Goal: Book appointment/travel/reservation

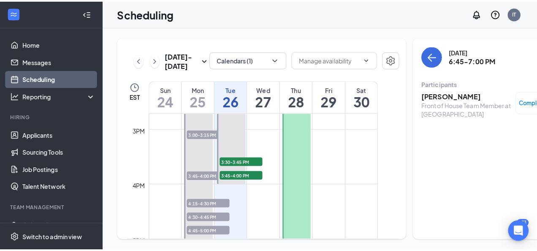
scroll to position [795, 0]
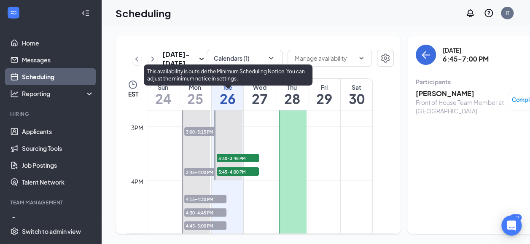
click at [246, 176] on span "3:45-4:00 PM" at bounding box center [238, 172] width 42 height 8
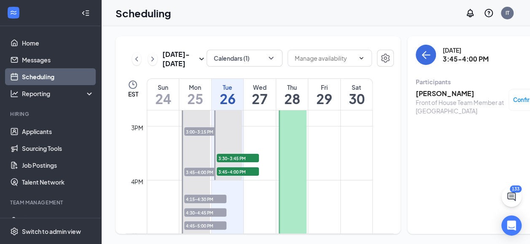
click at [427, 92] on h3 "[PERSON_NAME]" at bounding box center [460, 93] width 89 height 9
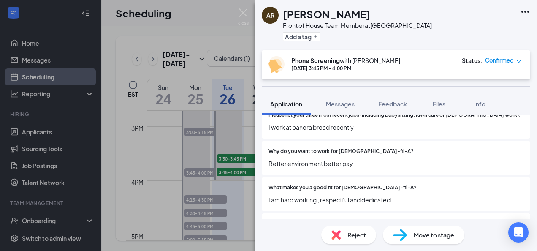
scroll to position [380, 0]
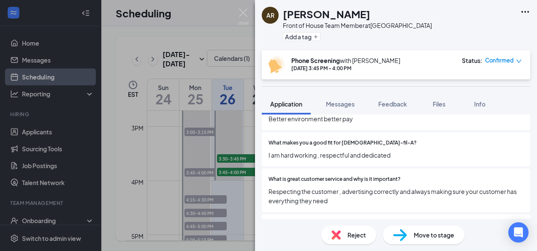
click at [517, 61] on icon "down" at bounding box center [519, 61] width 6 height 6
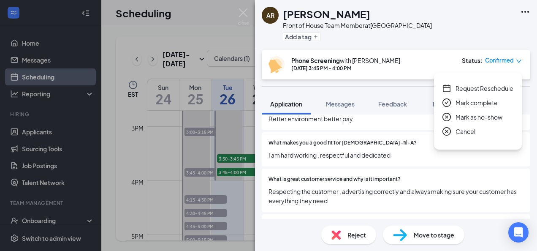
click at [500, 86] on span "Request Reschedule" at bounding box center [484, 88] width 58 height 9
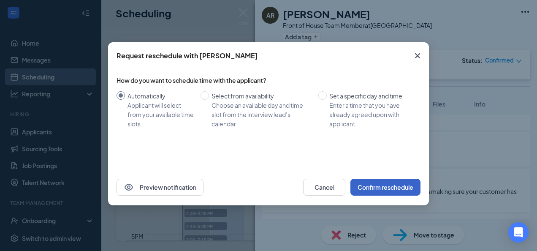
click at [396, 189] on button "Confirm reschedule" at bounding box center [385, 187] width 70 height 17
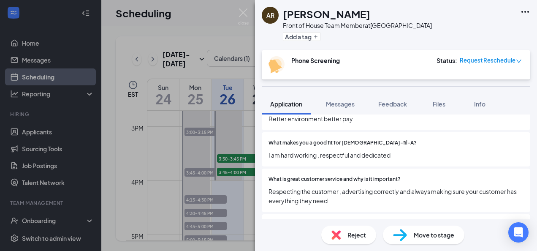
click at [231, 92] on div "AR [PERSON_NAME] Front of House Team Member at [GEOGRAPHIC_DATA] DTO Add a tag …" at bounding box center [268, 125] width 537 height 251
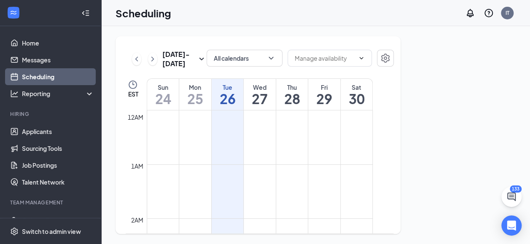
scroll to position [415, 0]
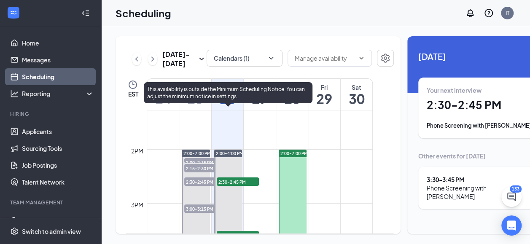
scroll to position [710, 0]
